Goal: Task Accomplishment & Management: Manage account settings

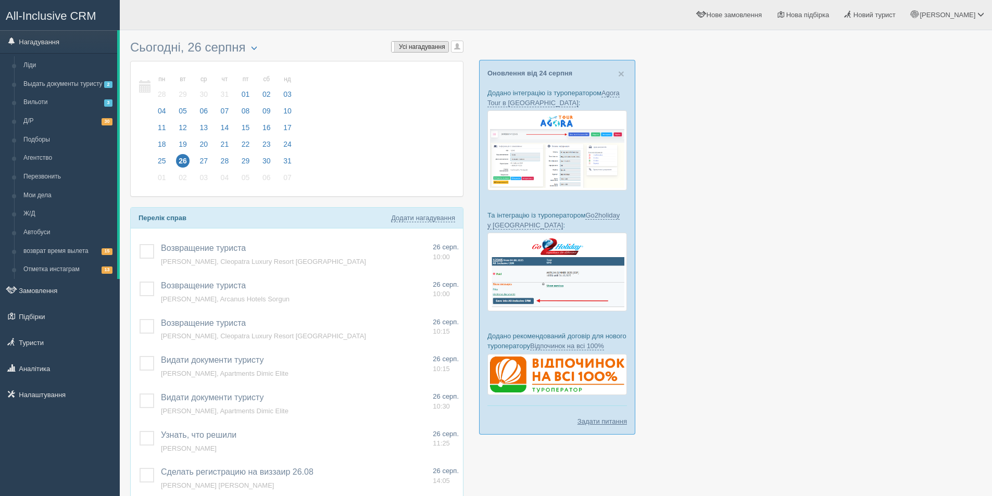
click at [432, 45] on span "Усі нагадування" at bounding box center [422, 46] width 46 height 7
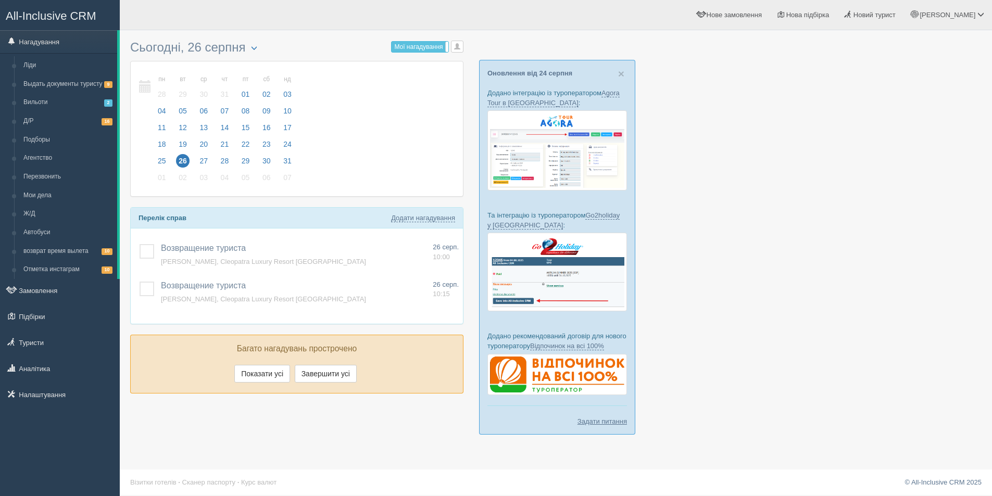
click at [817, 270] on div at bounding box center [555, 240] width 851 height 410
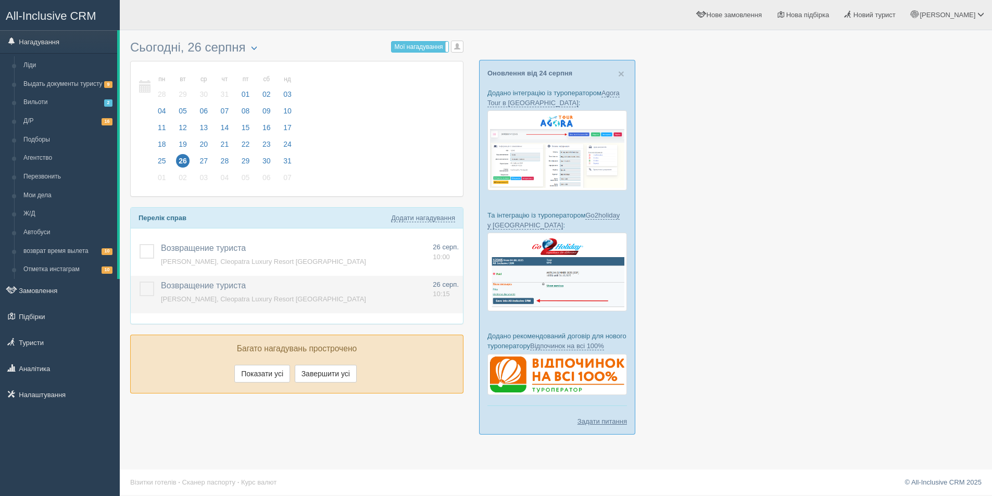
click at [140, 282] on label at bounding box center [140, 282] width 0 height 0
click at [0, 0] on input "checkbox" at bounding box center [0, 0] width 0 height 0
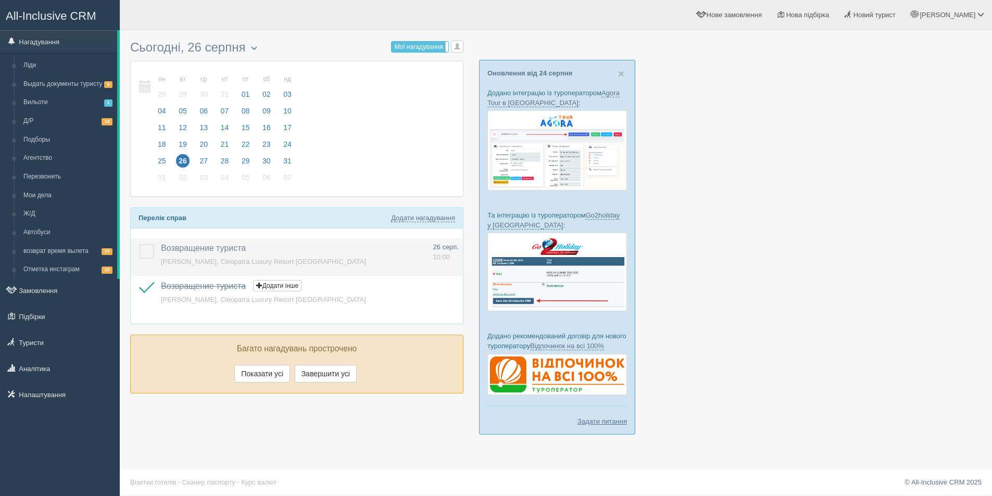
click at [137, 246] on td at bounding box center [144, 256] width 26 height 37
drag, startPoint x: 146, startPoint y: 249, endPoint x: 231, endPoint y: 285, distance: 92.1
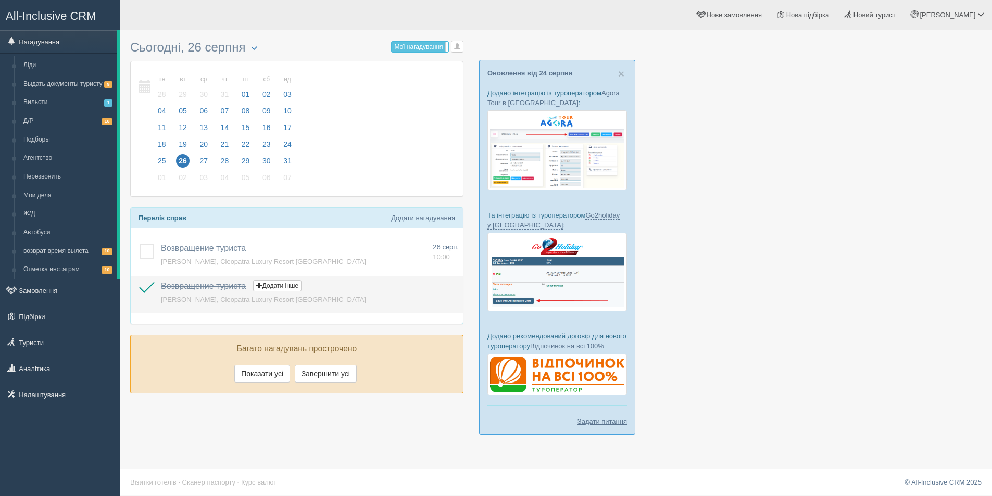
click at [140, 244] on label at bounding box center [140, 244] width 0 height 0
click at [0, 0] on input "checkbox" at bounding box center [0, 0] width 0 height 0
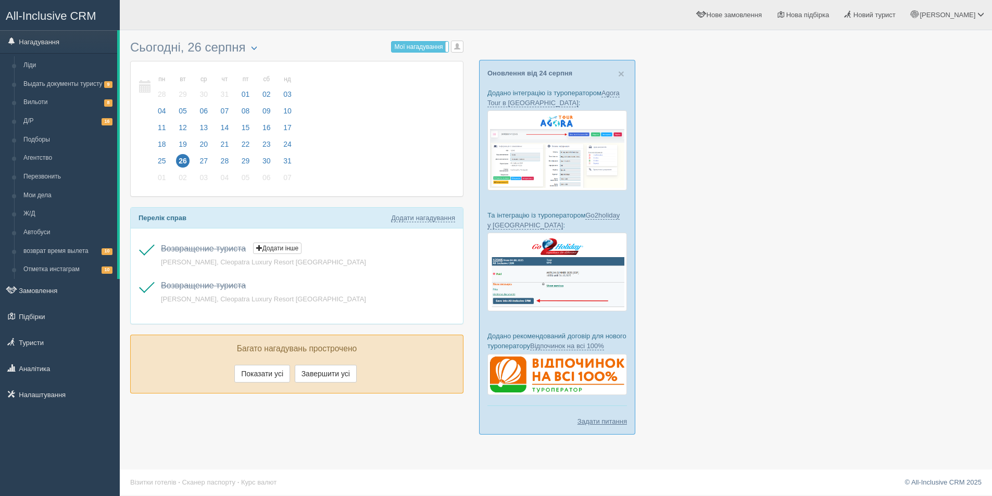
click at [728, 269] on div at bounding box center [555, 240] width 851 height 410
